Goal: Feedback & Contribution: Leave review/rating

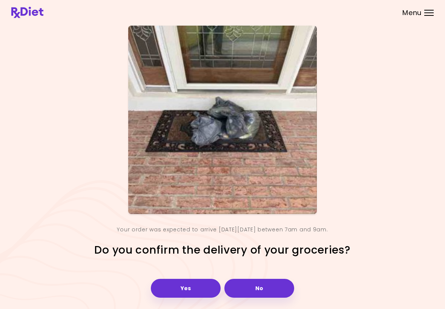
click at [194, 286] on button "Yes" at bounding box center [186, 288] width 70 height 19
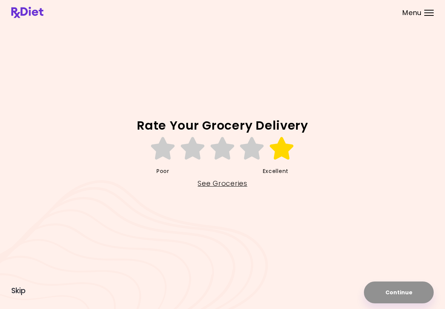
click at [280, 152] on icon at bounding box center [282, 148] width 26 height 23
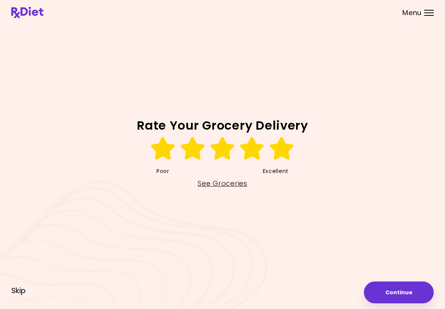
click at [405, 291] on button "Continue" at bounding box center [399, 293] width 70 height 22
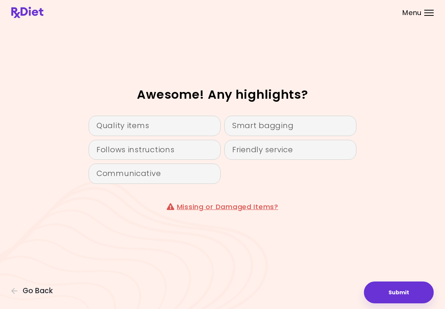
click at [283, 124] on div "Smart bagging" at bounding box center [290, 126] width 132 height 20
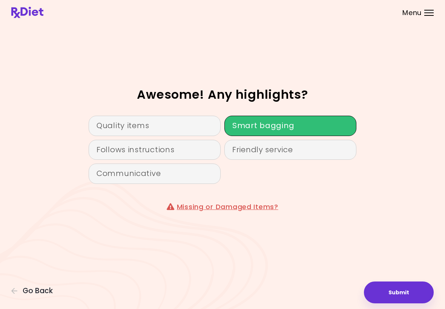
click at [128, 120] on div "Quality items" at bounding box center [155, 126] width 132 height 20
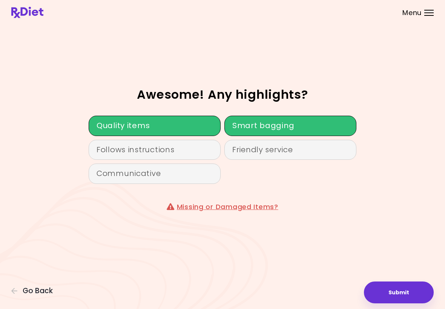
click at [274, 145] on div "Friendly service" at bounding box center [290, 150] width 132 height 20
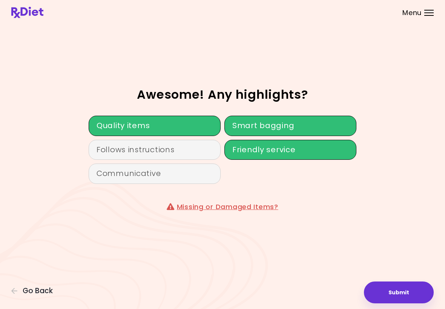
click at [141, 148] on div "Follows instructions" at bounding box center [155, 150] width 132 height 20
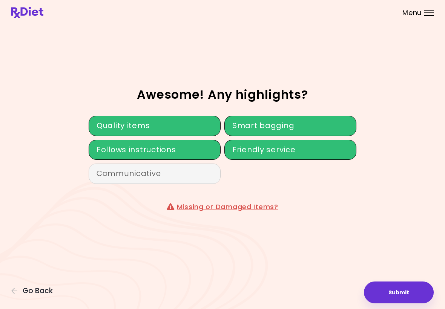
click at [182, 149] on div "Follows instructions" at bounding box center [155, 150] width 132 height 20
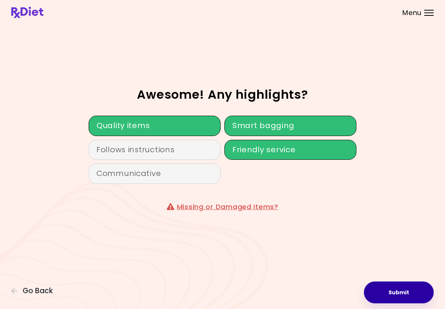
click at [403, 293] on button "Submit" at bounding box center [399, 293] width 70 height 22
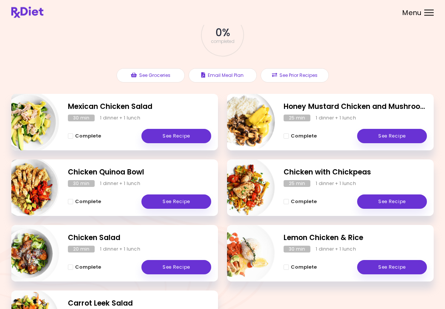
scroll to position [117, 0]
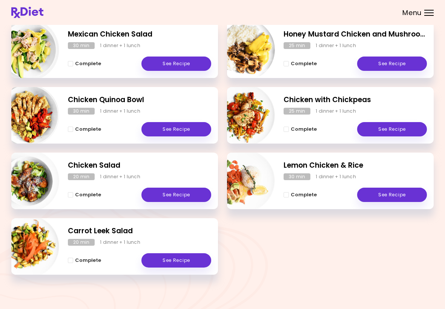
click at [434, 246] on div "Meal Plan [DATE] 0 breakfasts , 7 lunches & dinners 0 % completed See Groceries…" at bounding box center [222, 96] width 445 height 426
